Goal: Check status: Check status

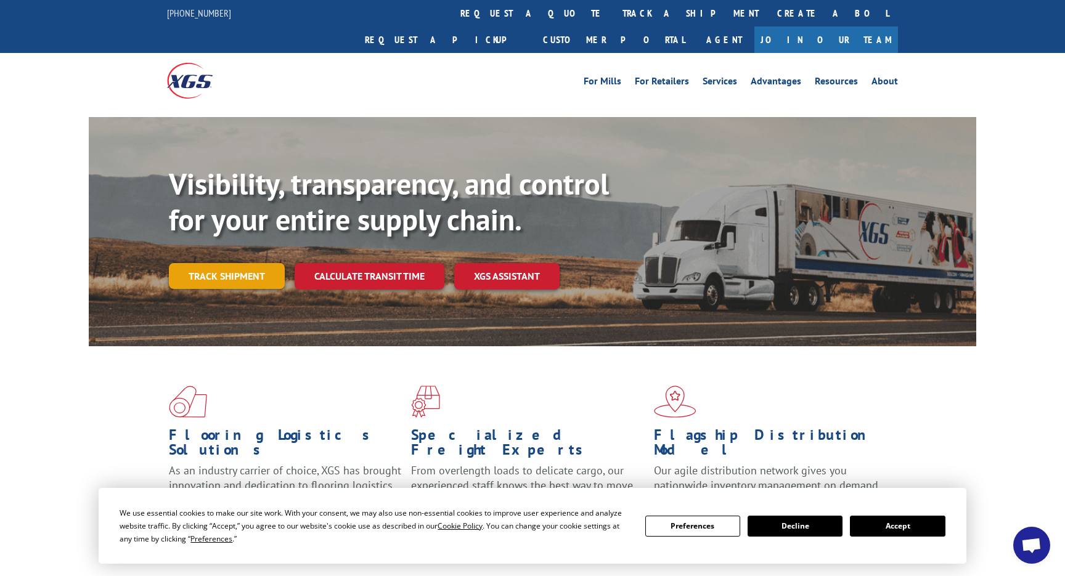
click at [240, 263] on link "Track shipment" at bounding box center [227, 276] width 116 height 26
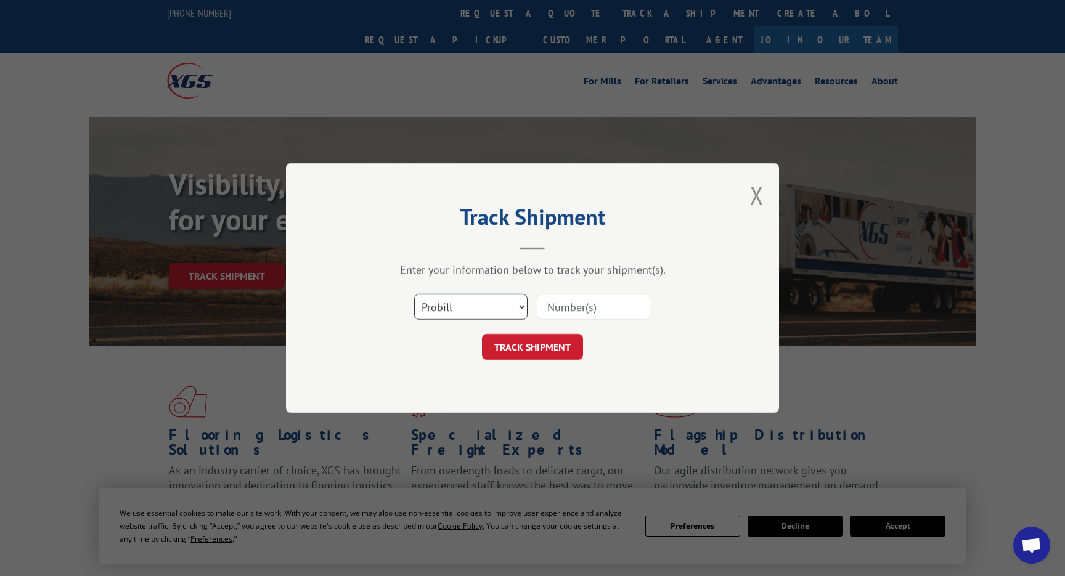
click at [505, 303] on select "Select category... Probill BOL PO" at bounding box center [470, 307] width 113 height 26
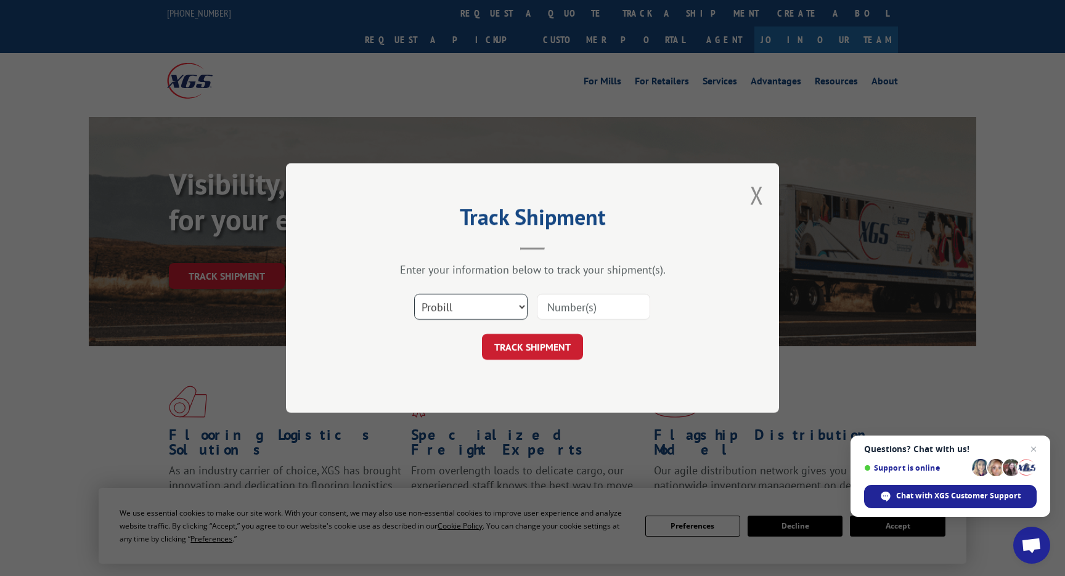
select select "bol"
click at [570, 313] on input at bounding box center [593, 307] width 113 height 26
paste input "17081791"
type input "17081791"
click at [562, 348] on button "TRACK SHIPMENT" at bounding box center [532, 347] width 101 height 26
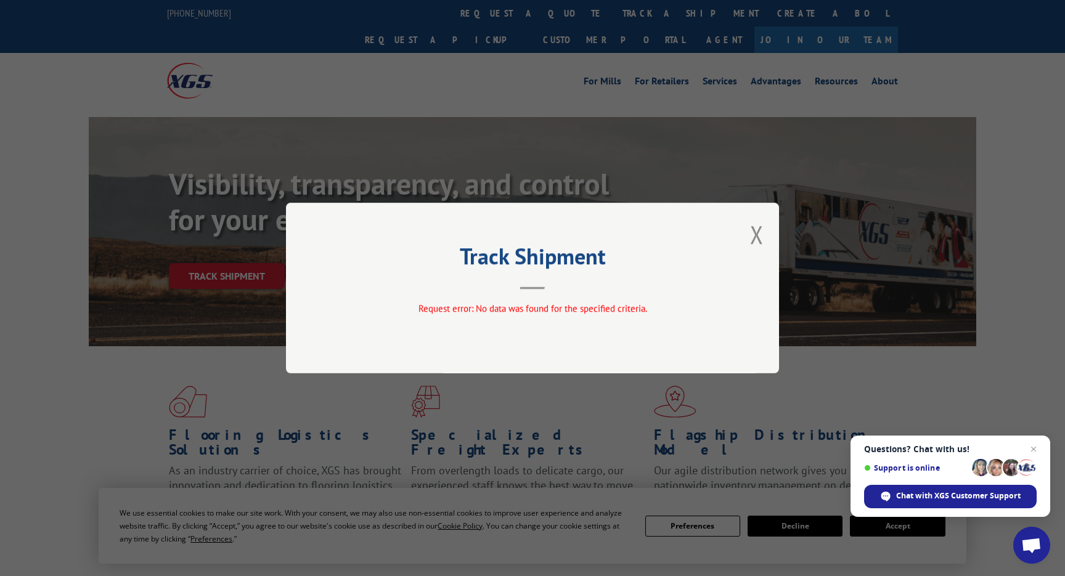
click at [749, 236] on div "Track Shipment Request error: No data was found for the specified criteria." at bounding box center [532, 288] width 493 height 171
click at [754, 237] on button "Close modal" at bounding box center [757, 234] width 14 height 33
